Goal: Transaction & Acquisition: Purchase product/service

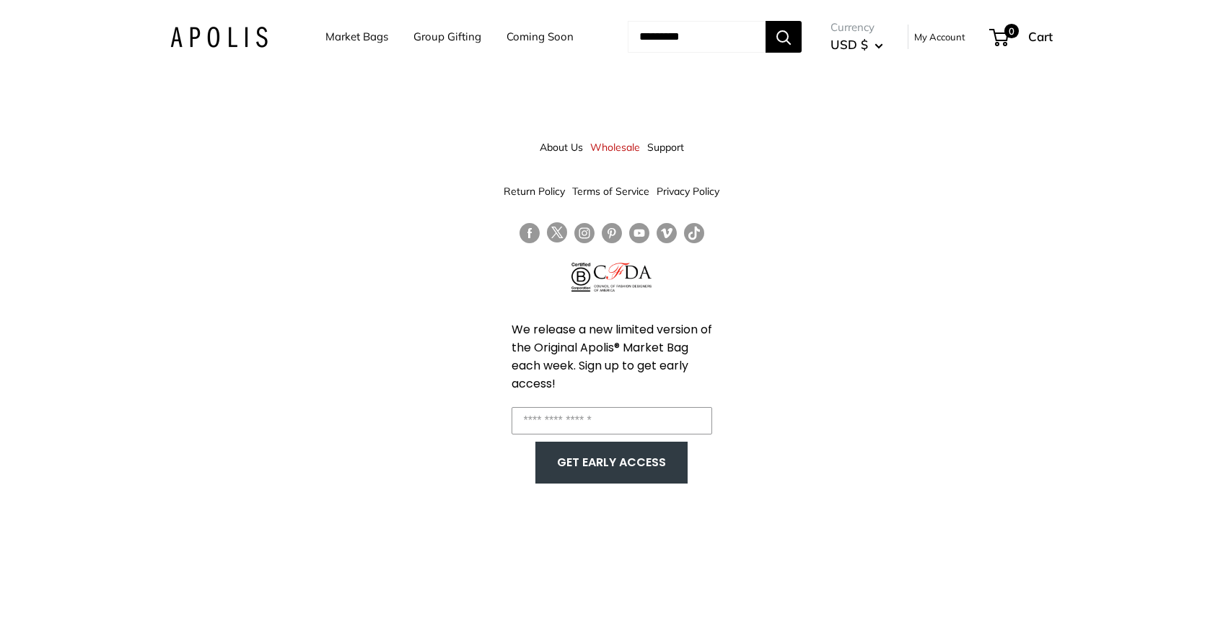
click at [325, 40] on link "Market Bags" at bounding box center [356, 37] width 63 height 20
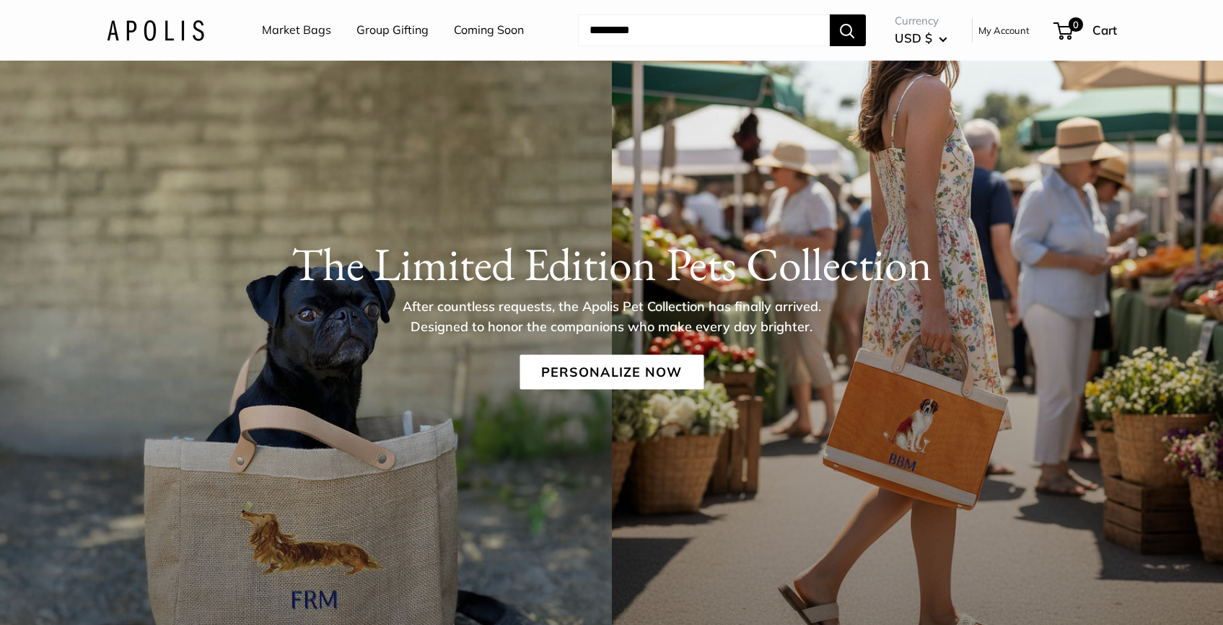
scroll to position [64, 0]
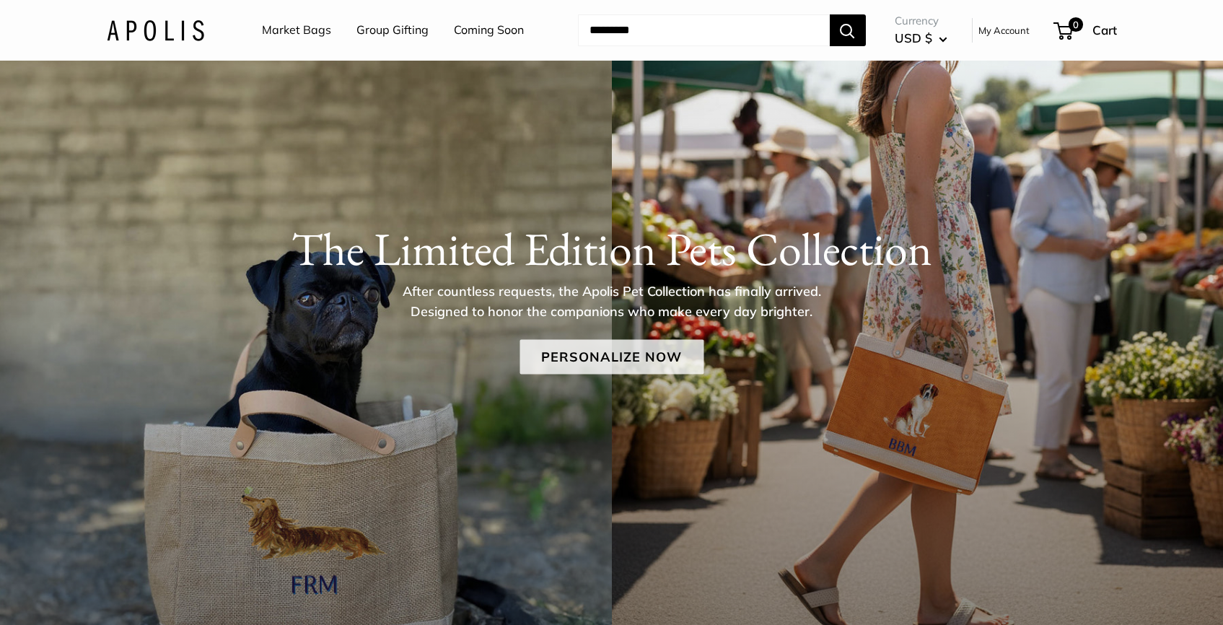
click at [584, 366] on link "Personalize Now" at bounding box center [611, 357] width 184 height 35
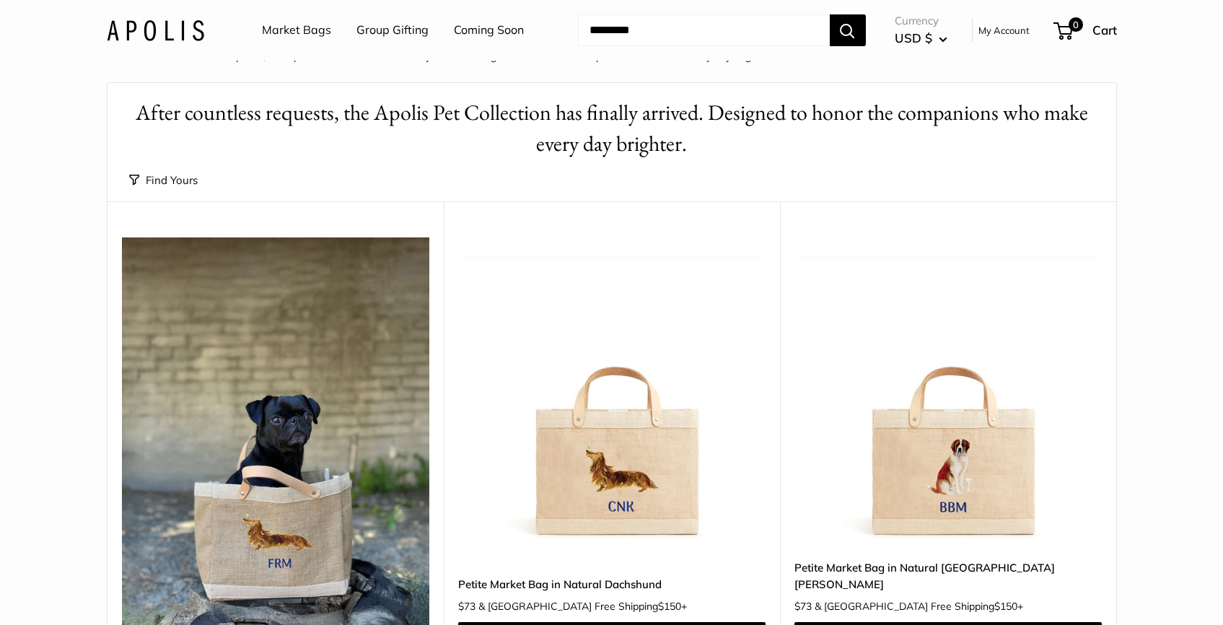
scroll to position [35, 0]
click at [0, 0] on img at bounding box center [0, 0] width 0 height 0
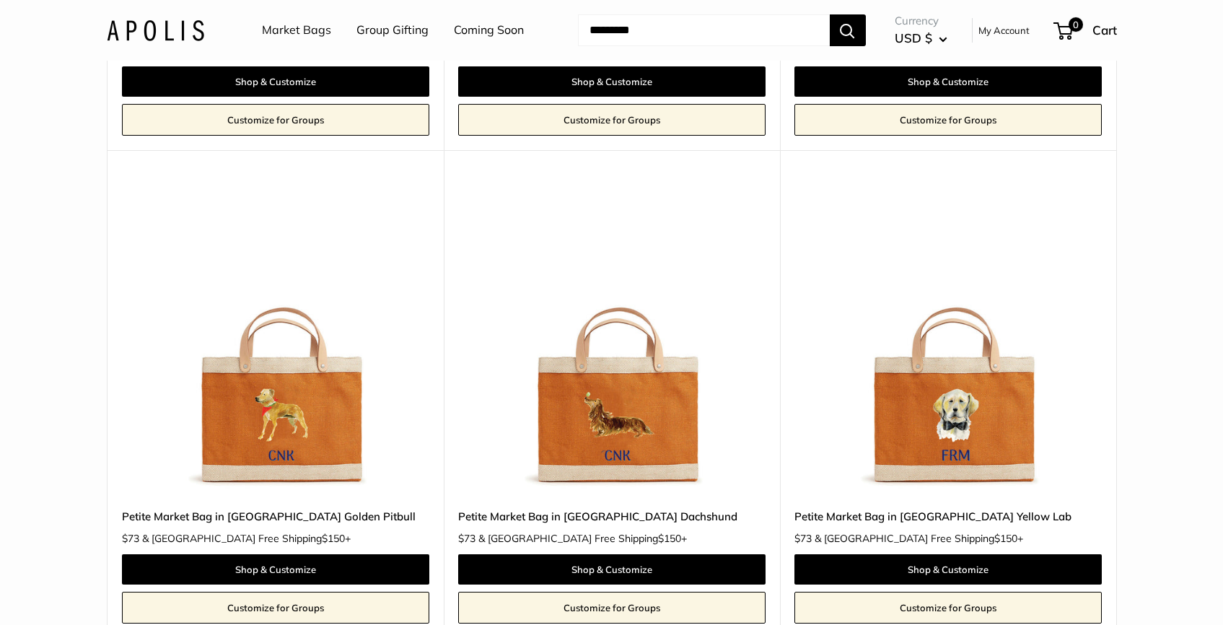
scroll to position [2063, 0]
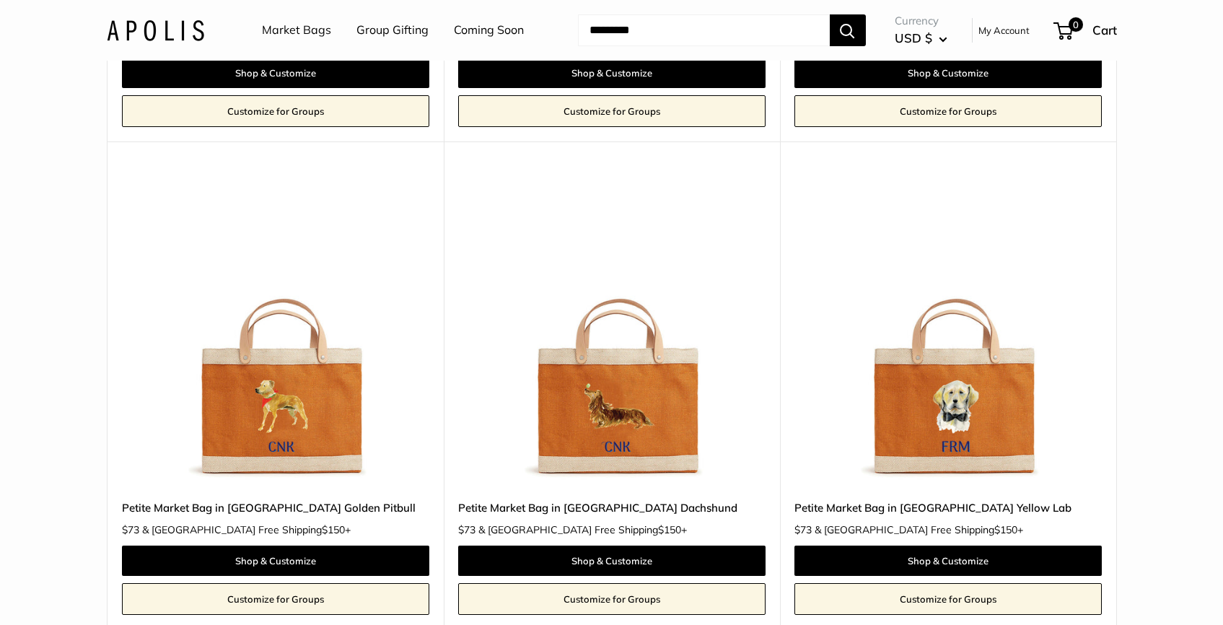
click at [0, 0] on img at bounding box center [0, 0] width 0 height 0
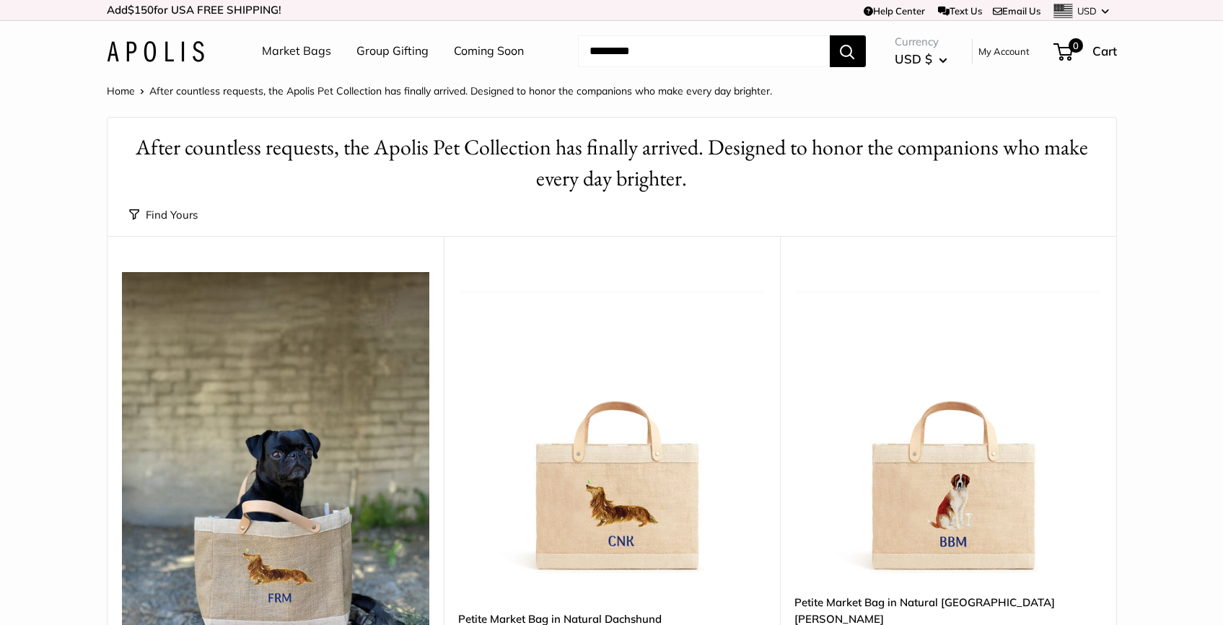
scroll to position [0, 0]
click at [0, 0] on img at bounding box center [0, 0] width 0 height 0
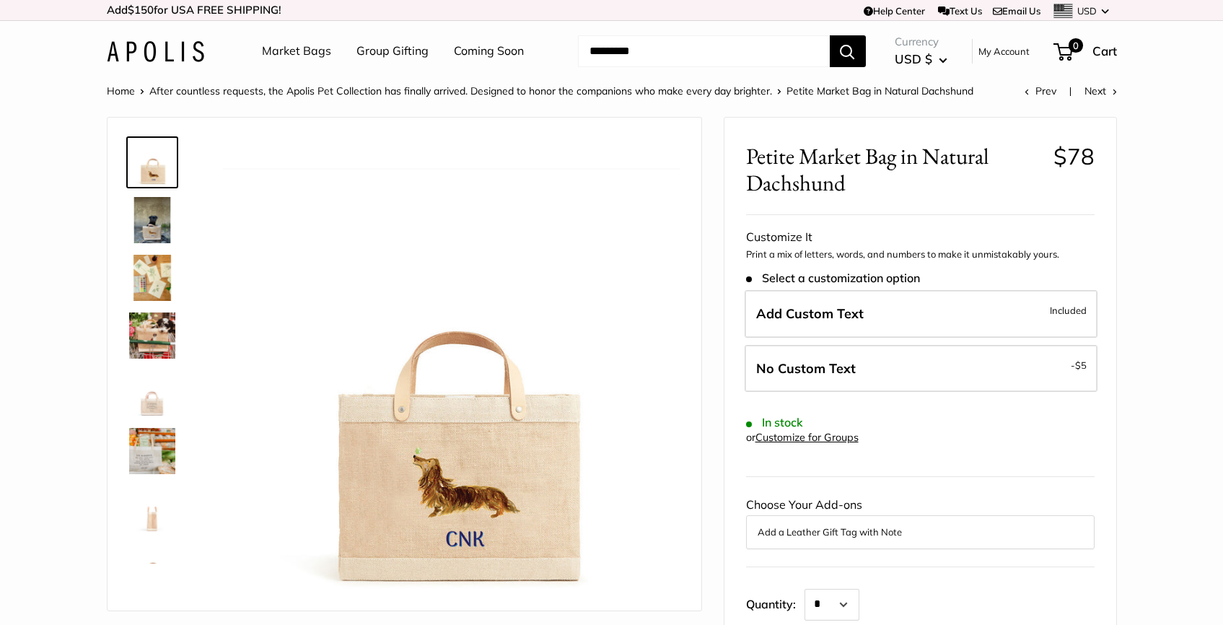
click at [159, 336] on img at bounding box center [152, 335] width 46 height 46
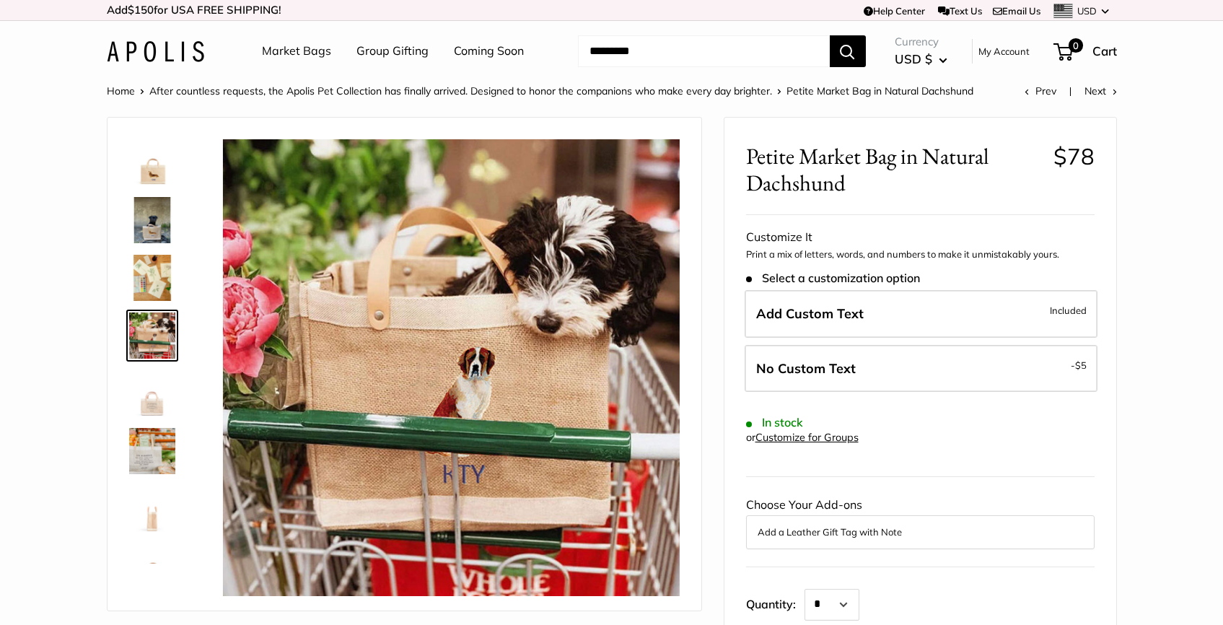
click at [148, 235] on img at bounding box center [152, 220] width 46 height 46
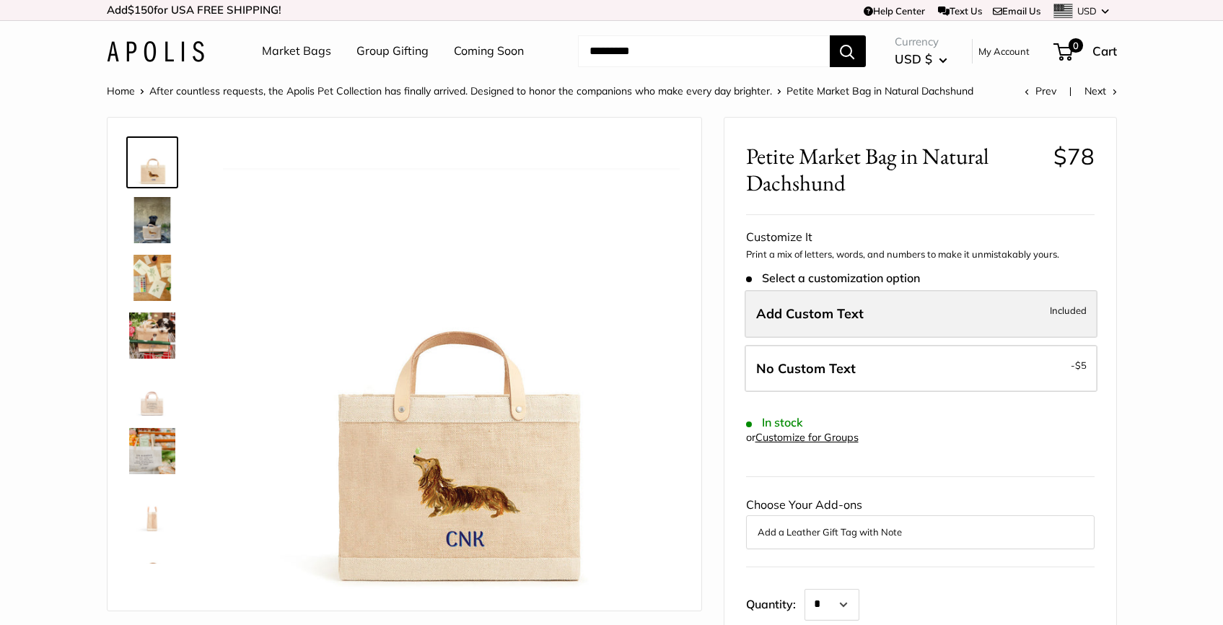
click at [910, 307] on label "Add Custom Text Included" at bounding box center [921, 314] width 353 height 48
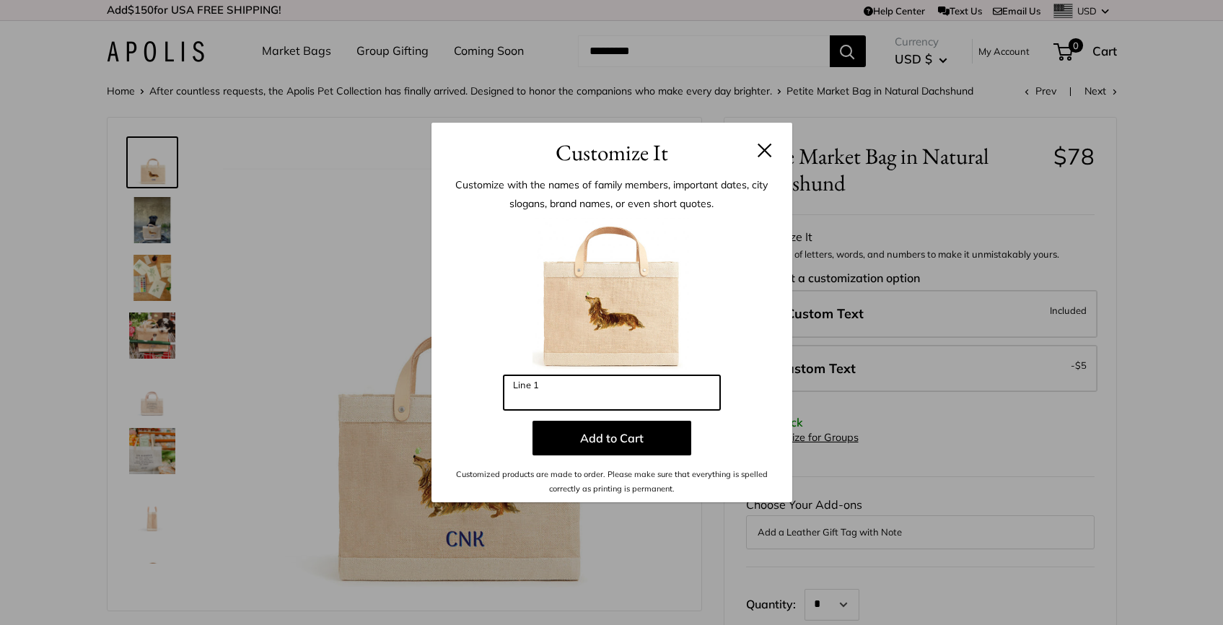
click at [618, 390] on input "Line 1" at bounding box center [612, 392] width 216 height 35
type input "***"
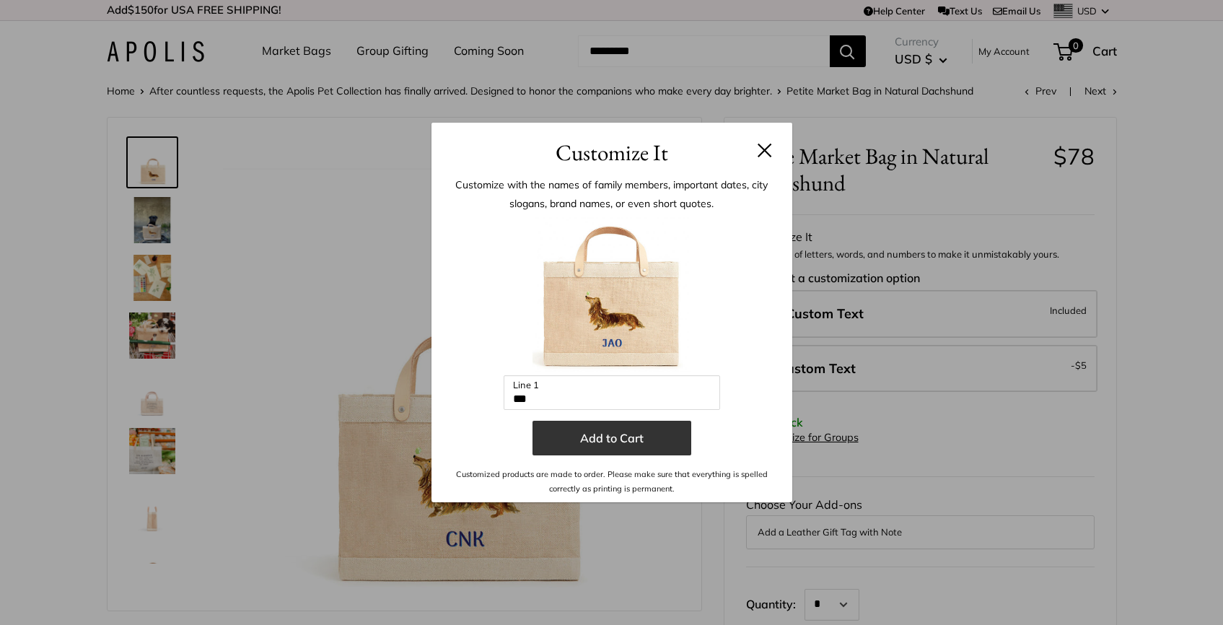
click at [626, 448] on button "Add to Cart" at bounding box center [611, 438] width 159 height 35
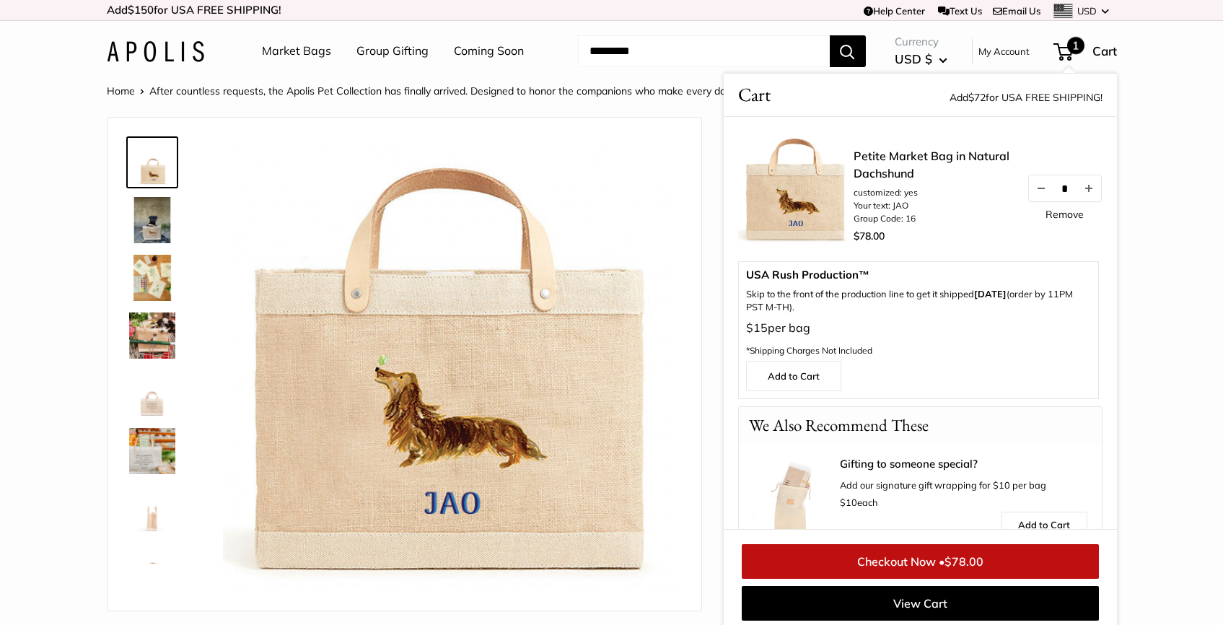
click at [880, 162] on link "Petite Market Bag in Natural Dachshund" at bounding box center [933, 164] width 159 height 35
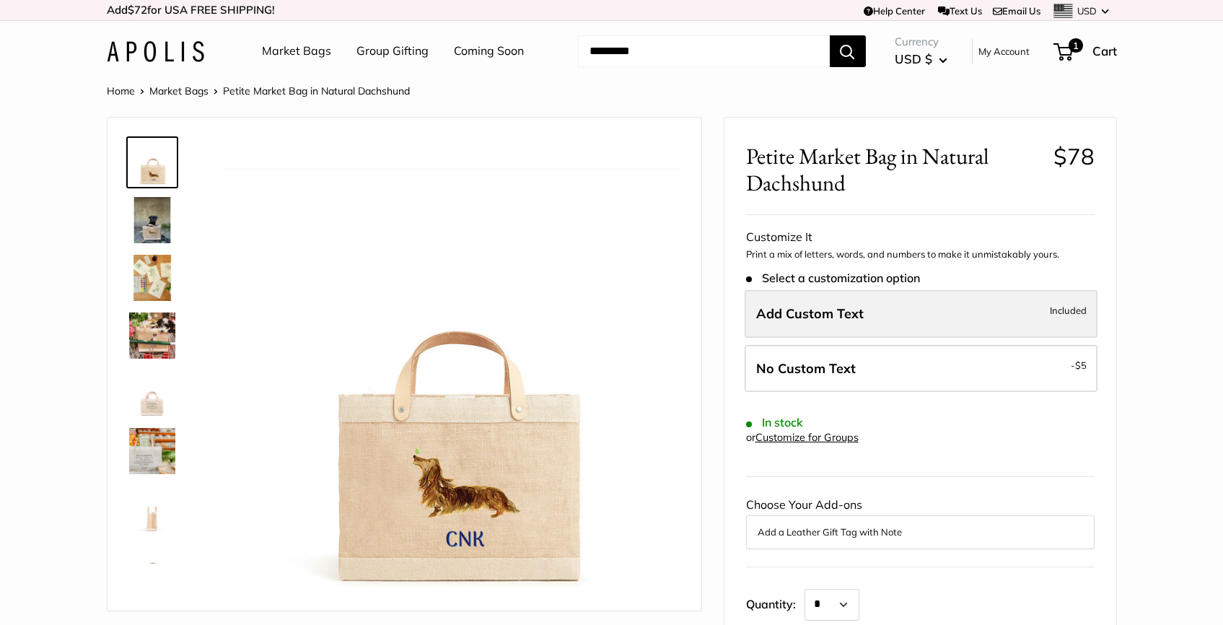
click at [873, 303] on label "Add Custom Text Included" at bounding box center [921, 314] width 353 height 48
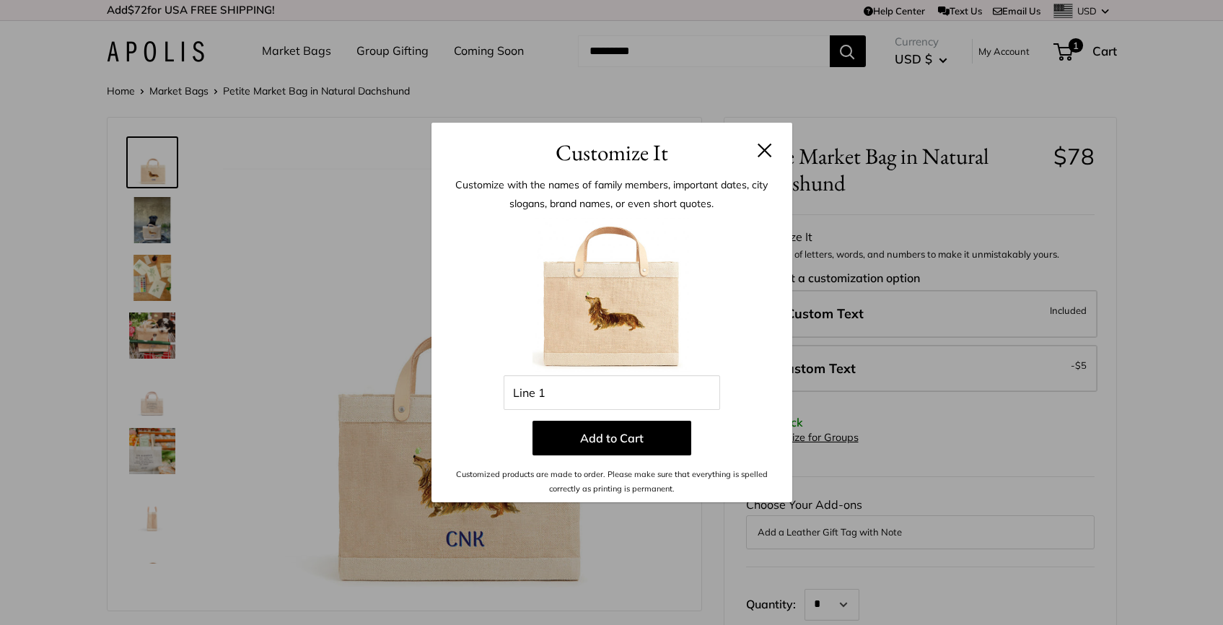
click at [775, 151] on header "Customize It" at bounding box center [611, 146] width 361 height 47
click at [757, 150] on h3 "Customize It" at bounding box center [611, 153] width 317 height 34
click at [763, 152] on button at bounding box center [765, 150] width 14 height 14
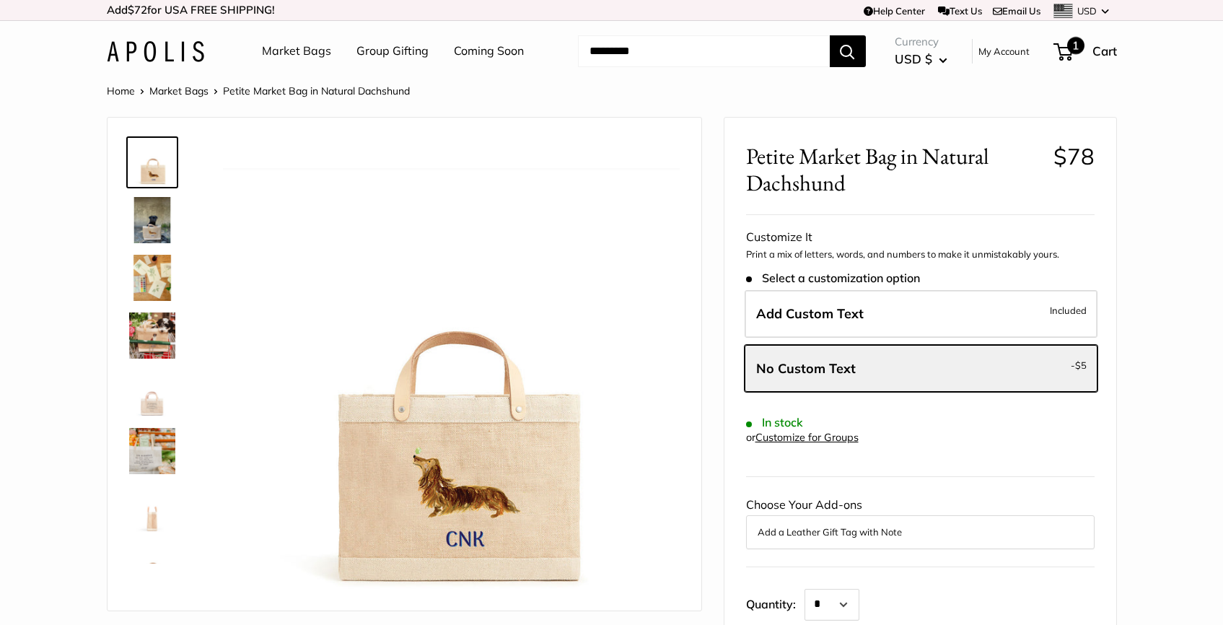
click at [1074, 51] on span "1" at bounding box center [1075, 45] width 17 height 17
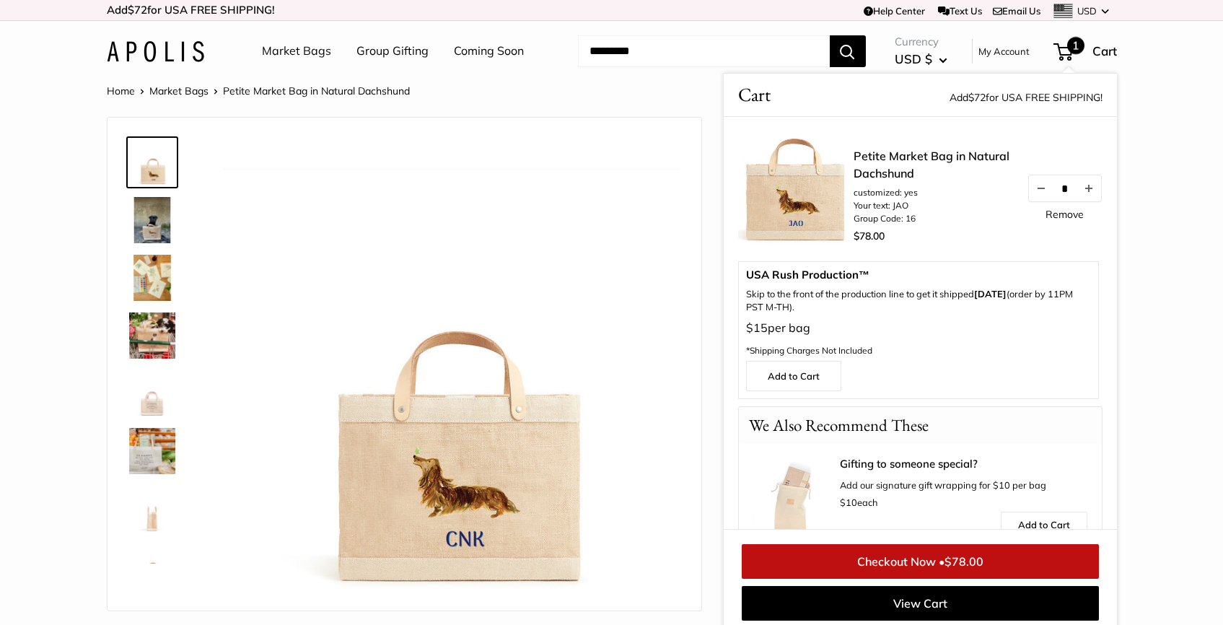
click at [879, 563] on link "Checkout Now • $78.00" at bounding box center [920, 561] width 357 height 35
